Goal: Register for event/course

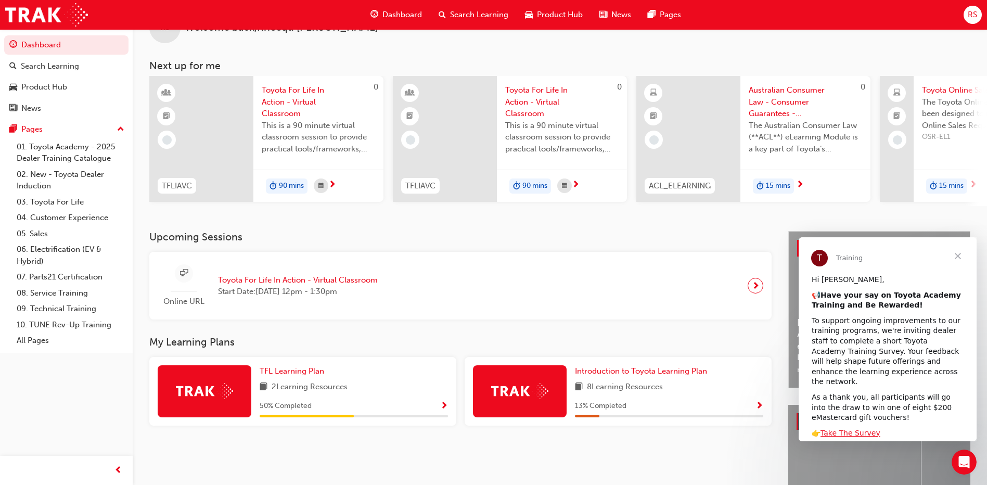
scroll to position [52, 0]
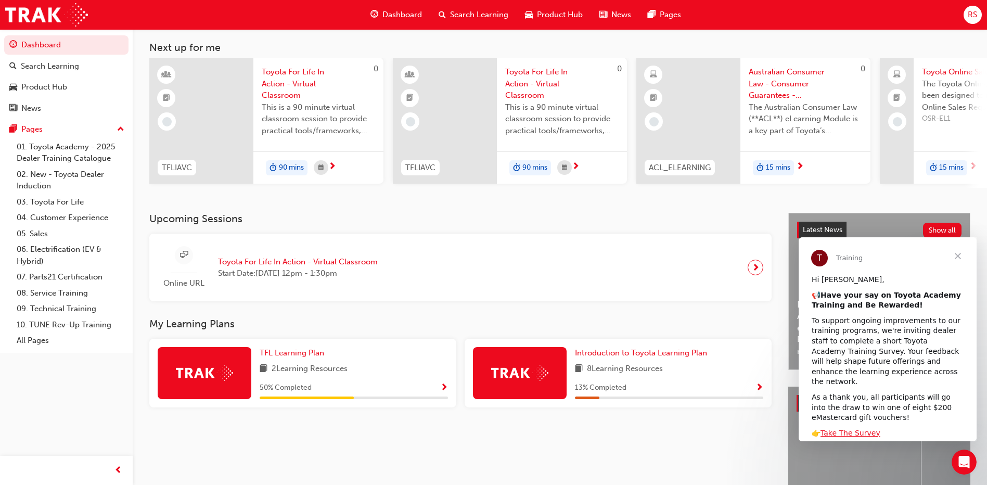
click at [302, 262] on span "Toyota For Life In Action - Virtual Classroom" at bounding box center [298, 262] width 160 height 12
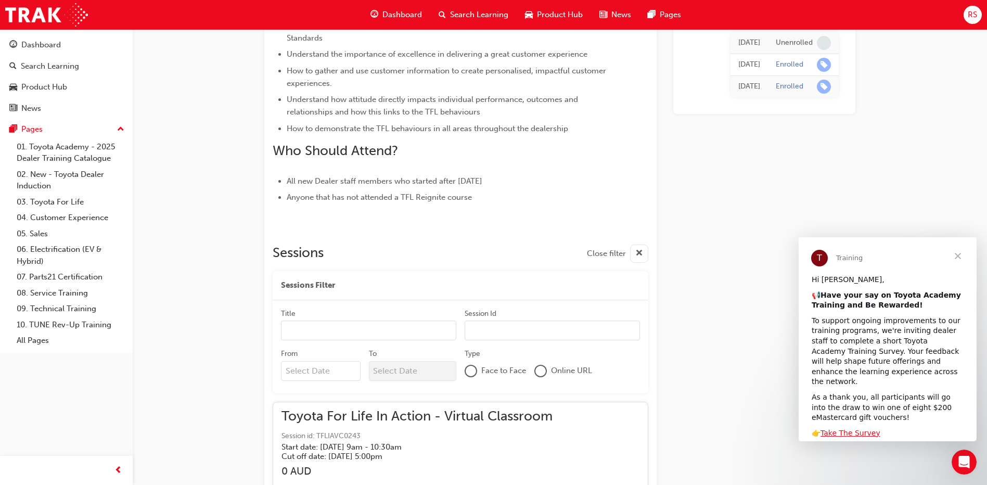
scroll to position [977, 0]
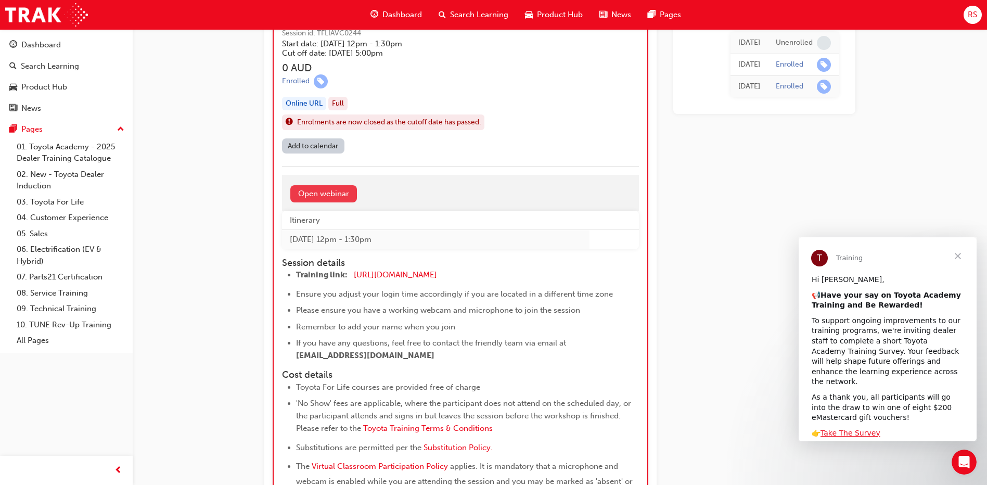
click at [332, 191] on link "Open webinar" at bounding box center [323, 193] width 67 height 17
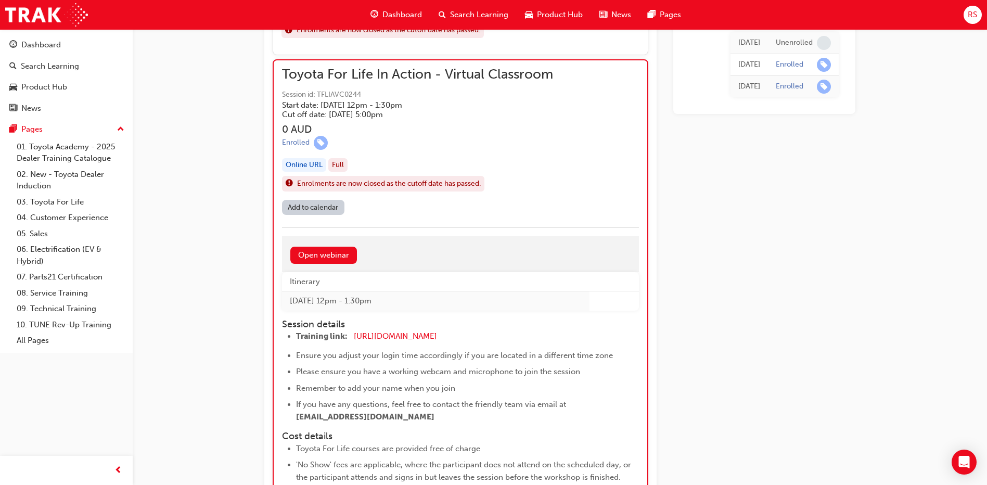
scroll to position [937, 0]
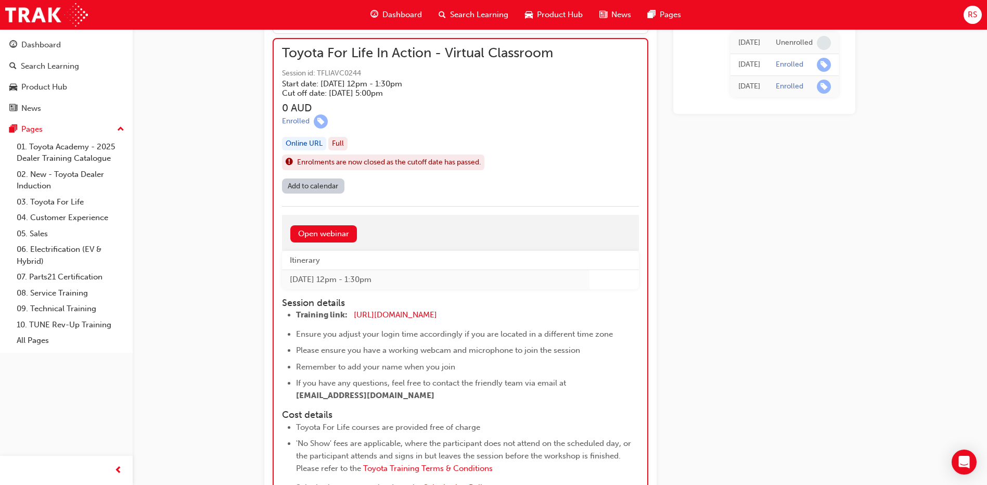
click at [280, 208] on div "Toyota For Life In Action - Virtual Classroom Session id: TFLIAVC0244 Start dat…" at bounding box center [461, 304] width 376 height 533
click at [365, 316] on span "[URL][DOMAIN_NAME]" at bounding box center [395, 314] width 83 height 9
